Goal: Task Accomplishment & Management: Manage account settings

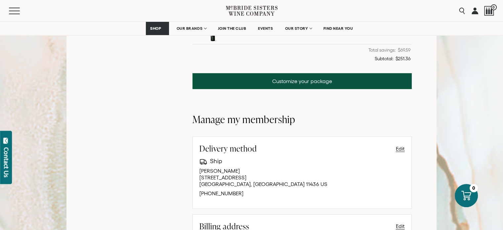
scroll to position [364, 0]
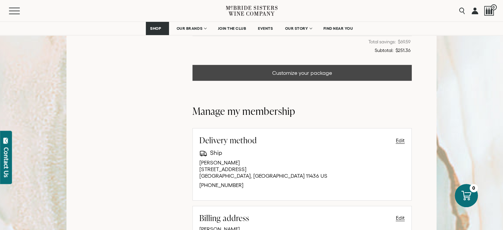
click at [309, 72] on link "Customize your package" at bounding box center [301, 73] width 219 height 16
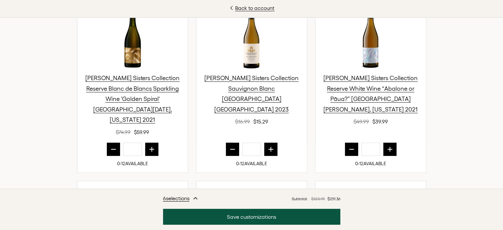
scroll to position [264, 0]
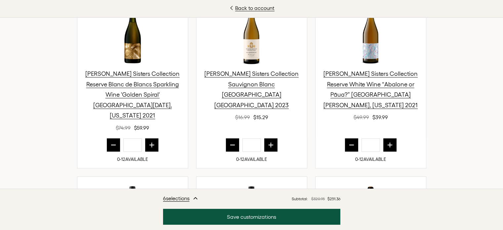
click at [111, 141] on icon "prior quantity" at bounding box center [113, 144] width 7 height 7
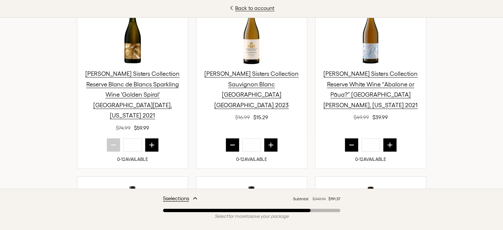
type input "*"
click at [267, 141] on icon "next quantity" at bounding box center [270, 144] width 7 height 7
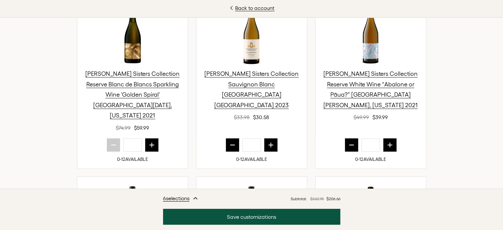
click at [268, 142] on icon "next quantity" at bounding box center [270, 144] width 4 height 4
type input "*"
click at [349, 141] on icon "prior quantity" at bounding box center [351, 144] width 7 height 7
type input "*"
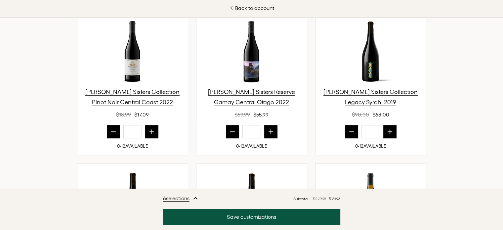
scroll to position [430, 0]
click at [228, 125] on button "prior quantity" at bounding box center [232, 131] width 13 height 13
type input "*"
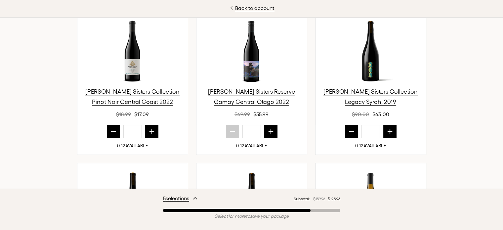
click at [348, 128] on icon "prior quantity" at bounding box center [351, 131] width 7 height 7
type input "*"
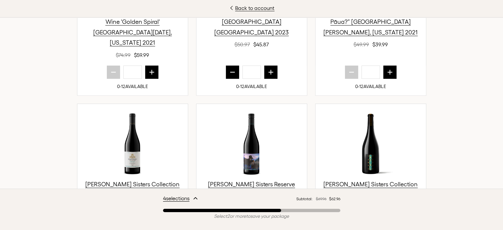
scroll to position [364, 0]
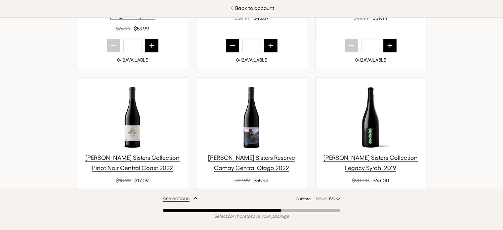
click at [389, 42] on icon "next quantity" at bounding box center [389, 45] width 7 height 7
type input "*"
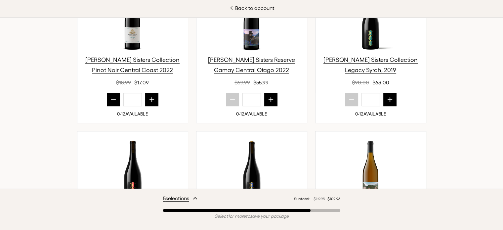
scroll to position [463, 0]
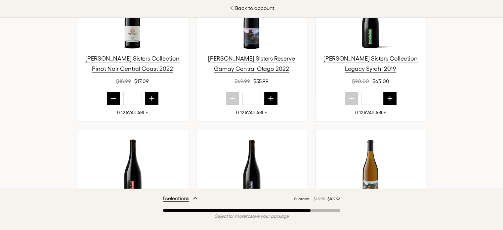
click at [149, 95] on icon "next quantity" at bounding box center [151, 98] width 7 height 7
type input "*"
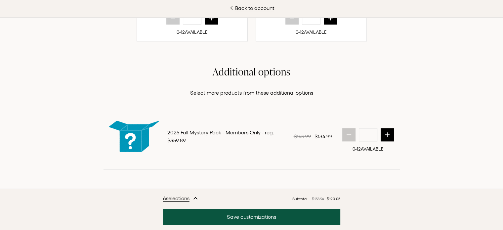
scroll to position [888, 0]
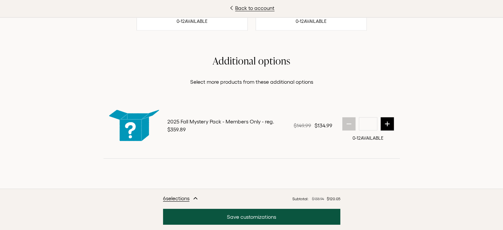
click at [385, 121] on icon "next quantity" at bounding box center [387, 123] width 4 height 4
type input "*"
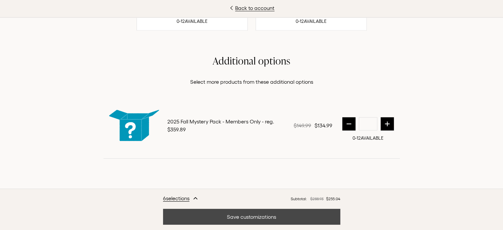
click at [244, 218] on button "Save customizations" at bounding box center [251, 217] width 177 height 16
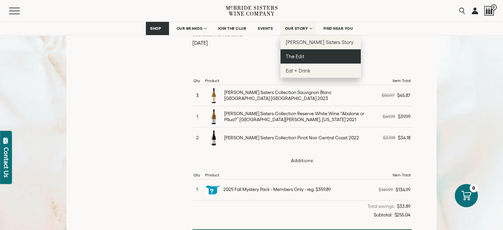
scroll to position [264, 0]
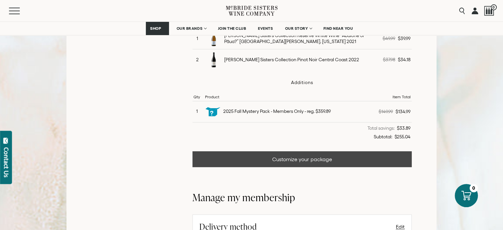
click at [300, 158] on link "Customize your package" at bounding box center [301, 159] width 219 height 16
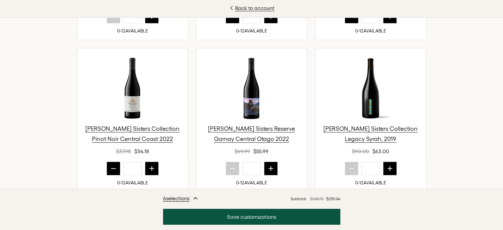
scroll to position [430, 0]
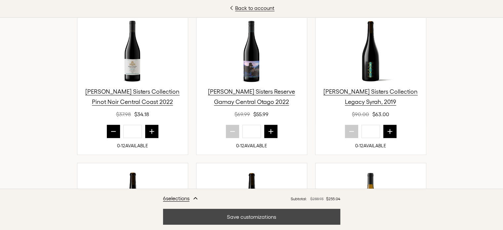
click at [267, 219] on button "Save customizations" at bounding box center [251, 217] width 177 height 16
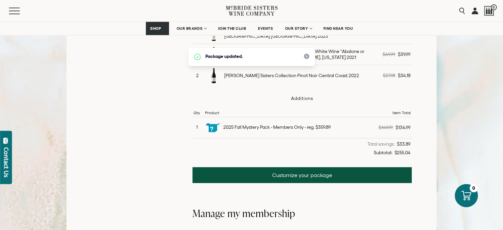
scroll to position [249, 0]
